Goal: Information Seeking & Learning: Stay updated

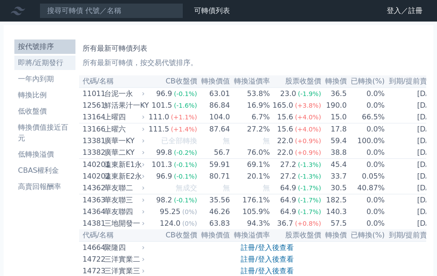
click at [40, 60] on li "即將/近期發行" at bounding box center [44, 62] width 61 height 11
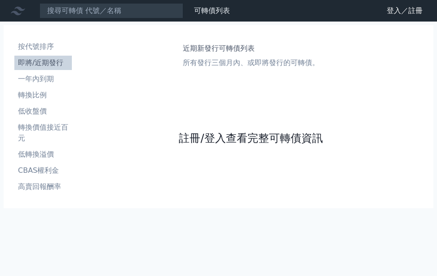
click at [258, 131] on link "註冊/登入查看完整可轉債資訊" at bounding box center [251, 138] width 144 height 14
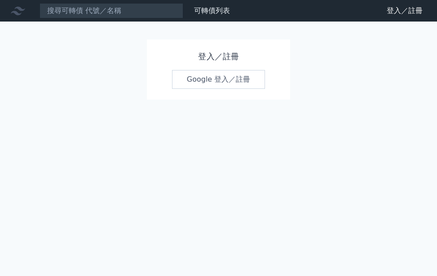
click at [228, 81] on link "Google 登入／註冊" at bounding box center [218, 79] width 93 height 19
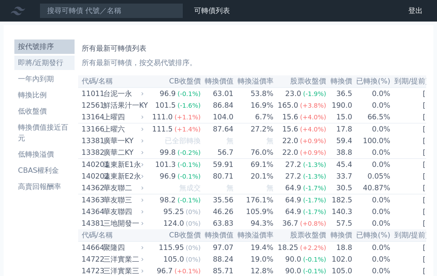
click at [36, 66] on li "即將/近期發行" at bounding box center [44, 62] width 60 height 11
